Goal: Browse casually

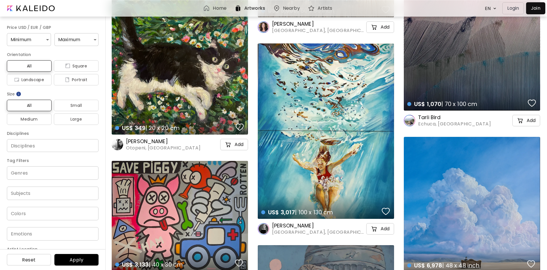
scroll to position [1116, 0]
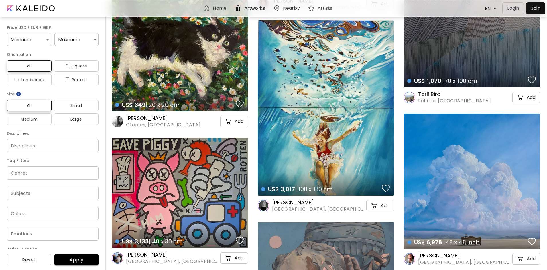
click at [152, 256] on h6 "Yann Sciberras" at bounding box center [172, 255] width 93 height 7
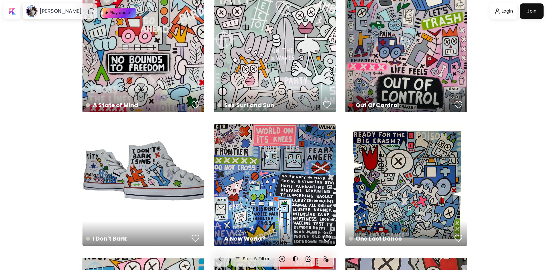
scroll to position [200, 0]
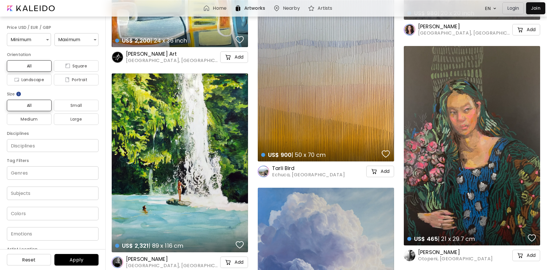
scroll to position [3520, 0]
